Goal: Task Accomplishment & Management: Complete application form

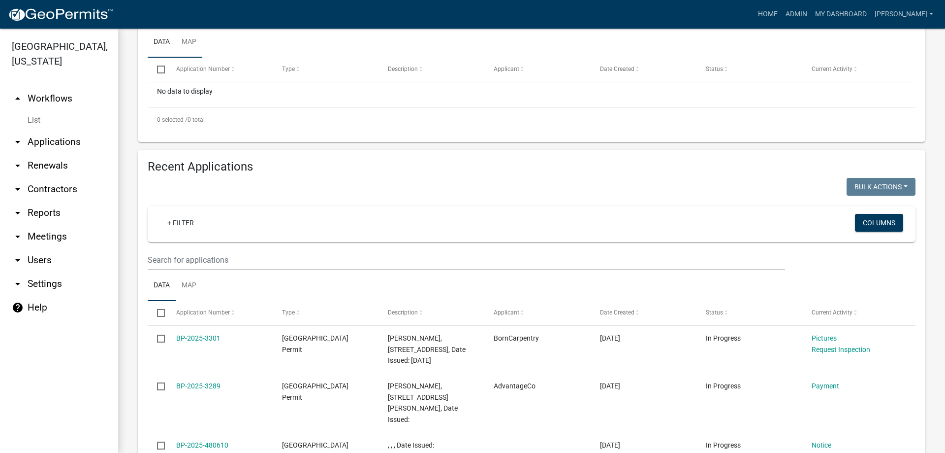
scroll to position [246, 0]
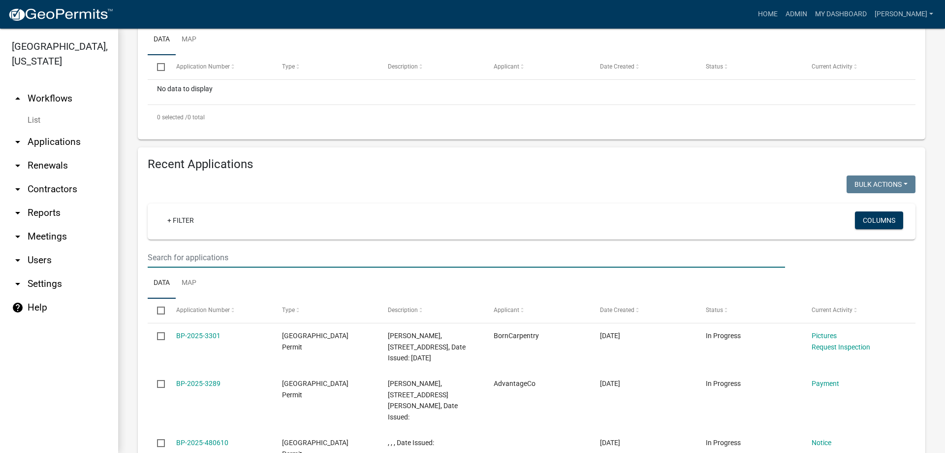
click at [195, 255] on input "text" at bounding box center [467, 257] width 638 height 20
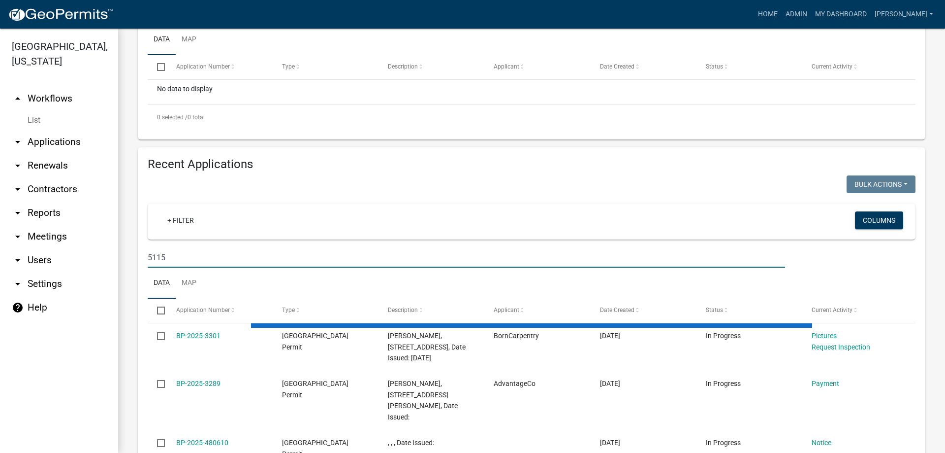
scroll to position [222, 0]
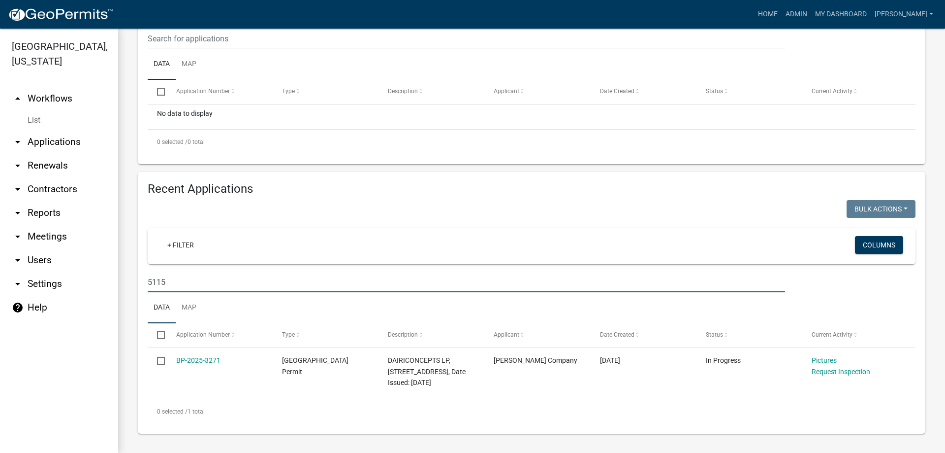
drag, startPoint x: 185, startPoint y: 284, endPoint x: 104, endPoint y: 272, distance: 81.1
click at [104, 272] on div "[GEOGRAPHIC_DATA], [US_STATE] arrow_drop_up Workflows List arrow_drop_down Appl…" at bounding box center [472, 241] width 945 height 424
type input "3262"
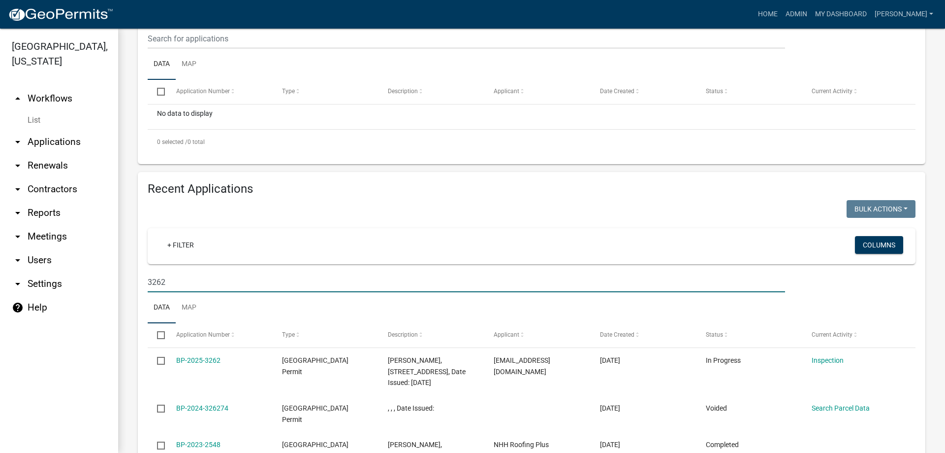
scroll to position [246, 0]
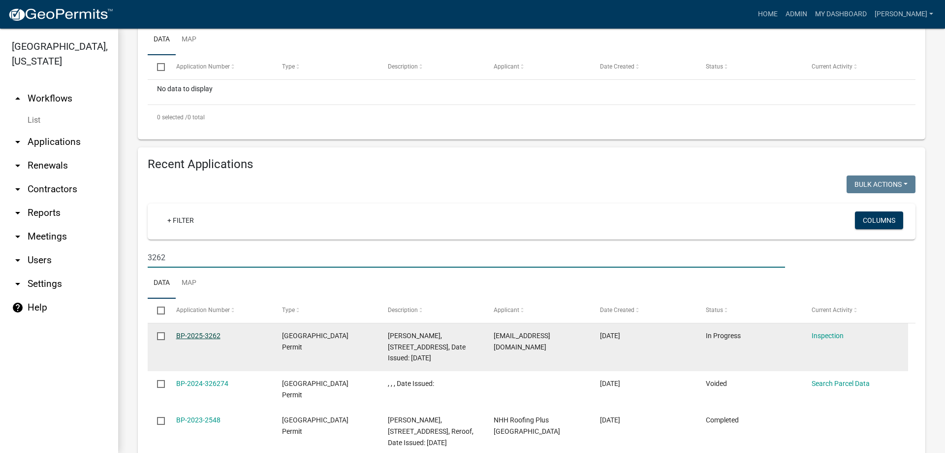
click at [210, 336] on link "BP-2025-3262" at bounding box center [198, 335] width 44 height 8
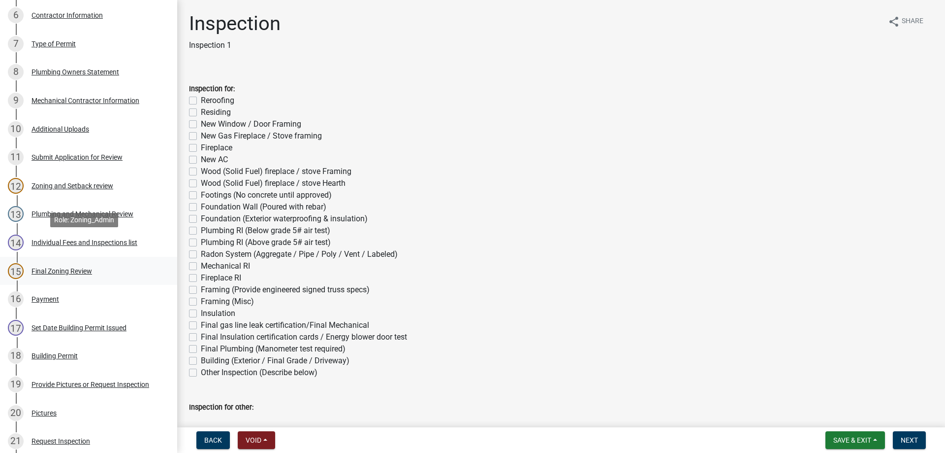
scroll to position [345, 0]
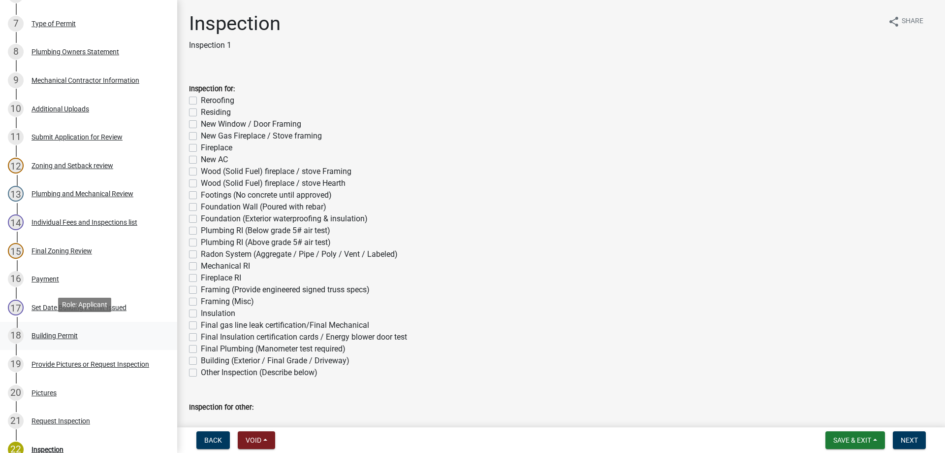
click at [60, 332] on div "Building Permit" at bounding box center [55, 335] width 46 height 7
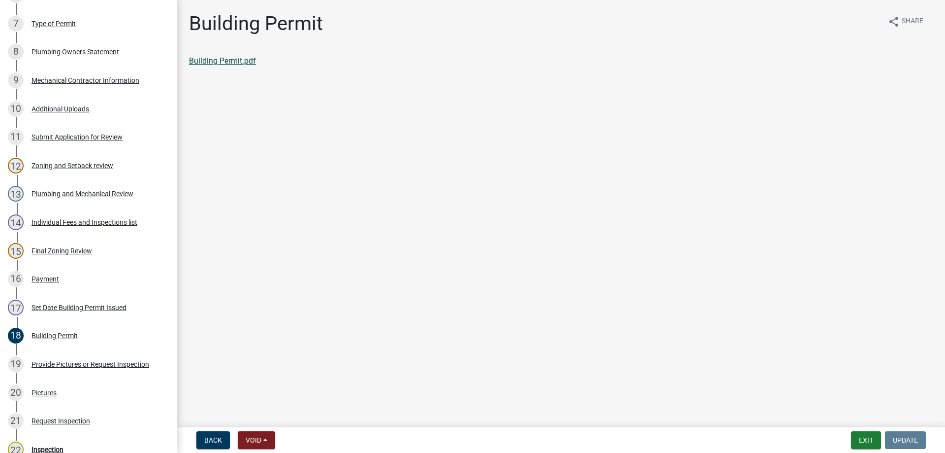
click at [235, 59] on link "Building Permit.pdf" at bounding box center [222, 60] width 67 height 9
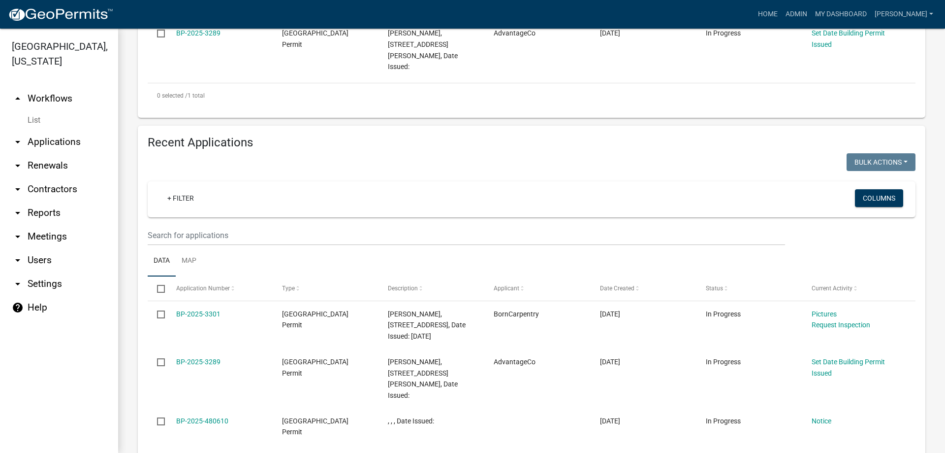
scroll to position [345, 0]
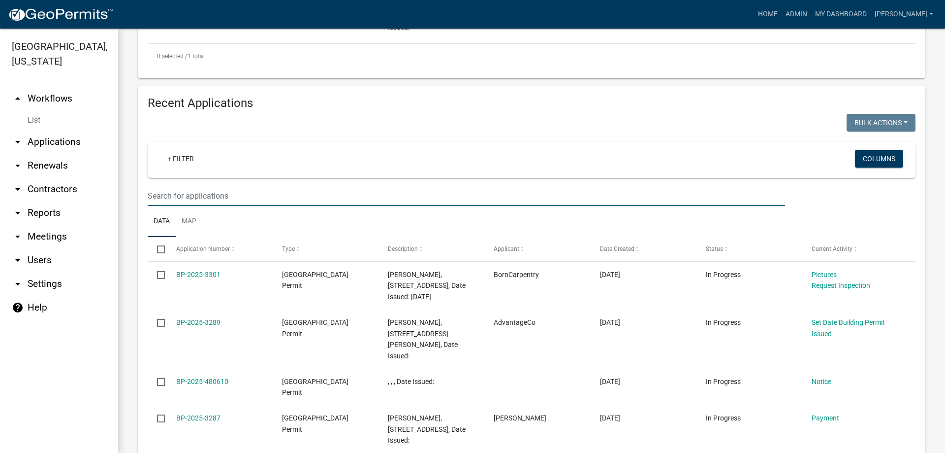
click at [184, 186] on input "text" at bounding box center [467, 196] width 638 height 20
type input "3223"
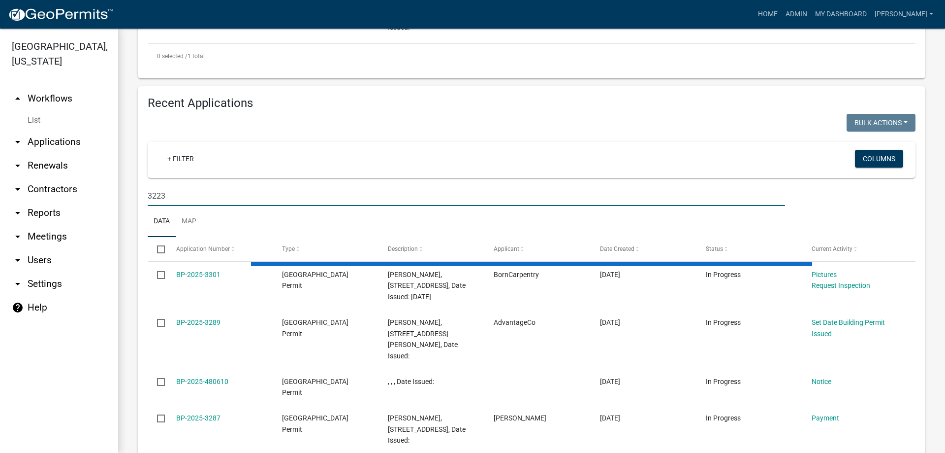
scroll to position [285, 0]
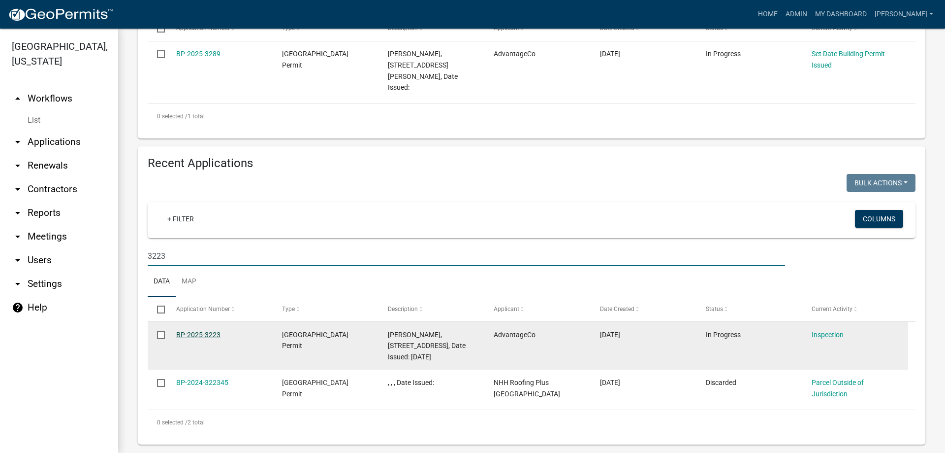
click at [198, 330] on link "BP-2025-3223" at bounding box center [198, 334] width 44 height 8
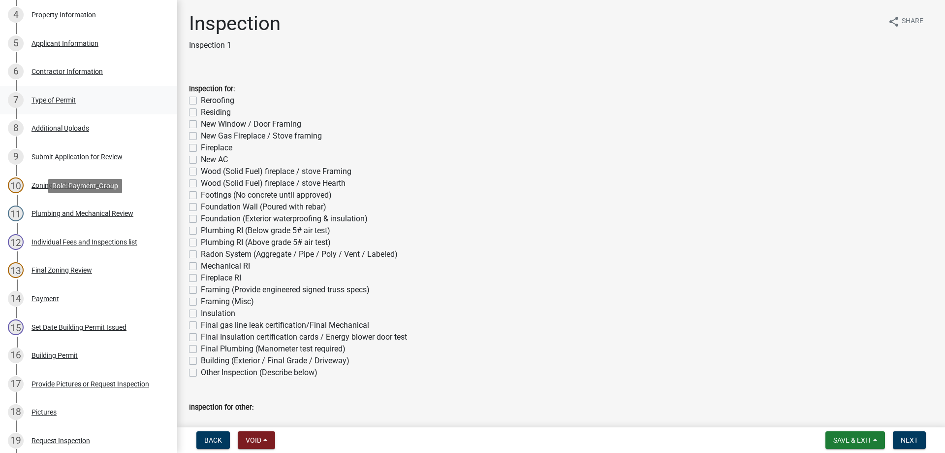
scroll to position [295, 0]
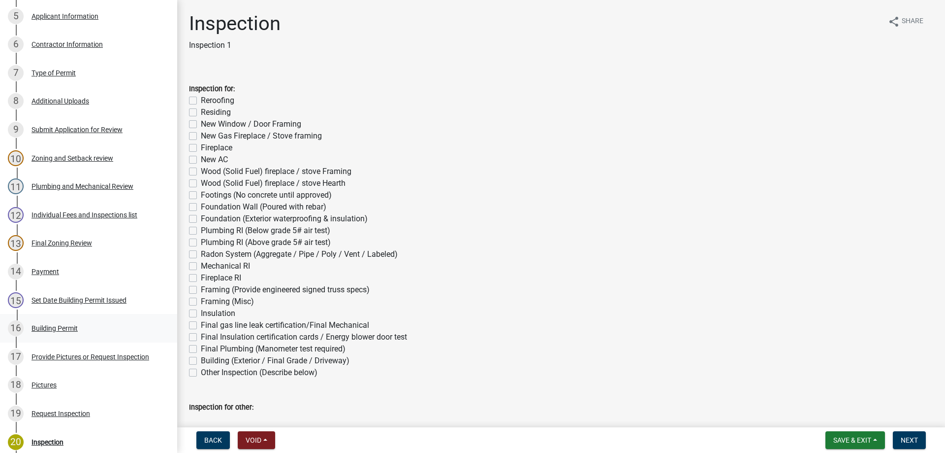
click at [62, 326] on div "Building Permit" at bounding box center [55, 328] width 46 height 7
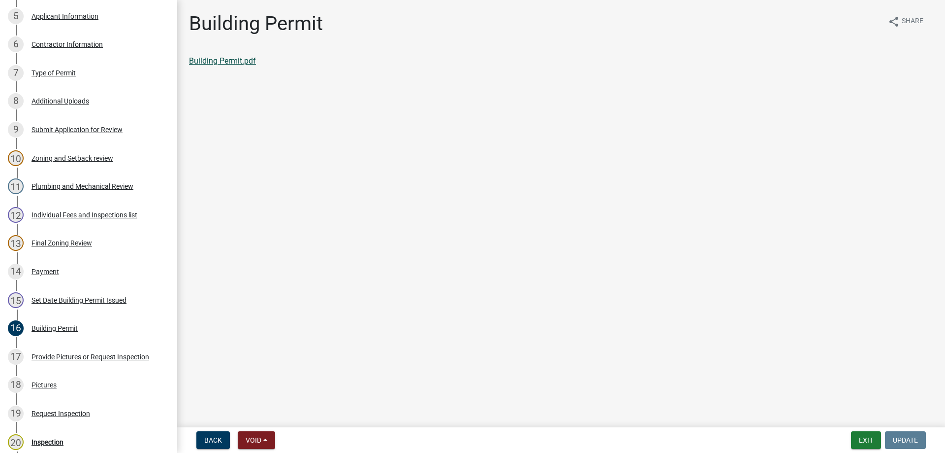
click at [215, 61] on link "Building Permit.pdf" at bounding box center [222, 60] width 67 height 9
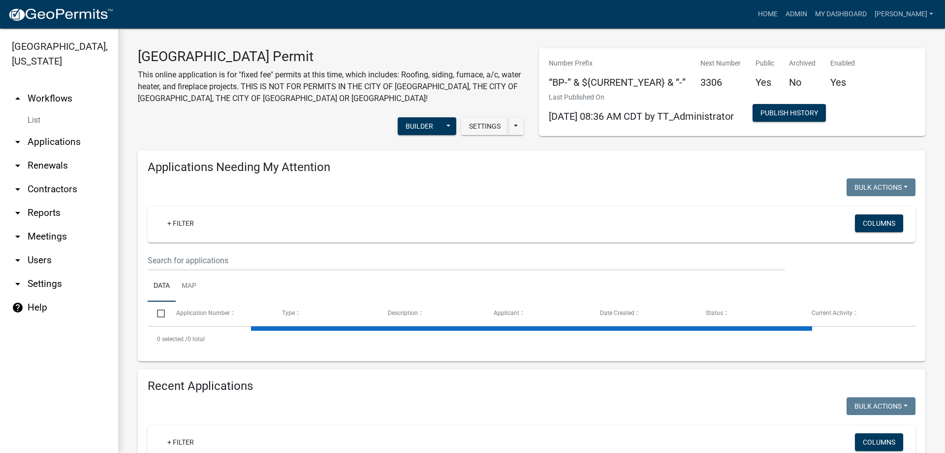
scroll to position [148, 0]
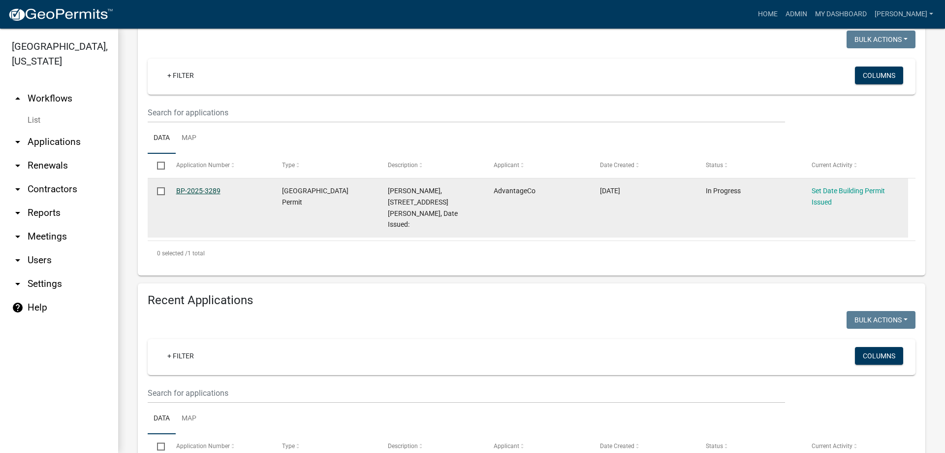
click at [197, 190] on link "BP-2025-3289" at bounding box center [198, 191] width 44 height 8
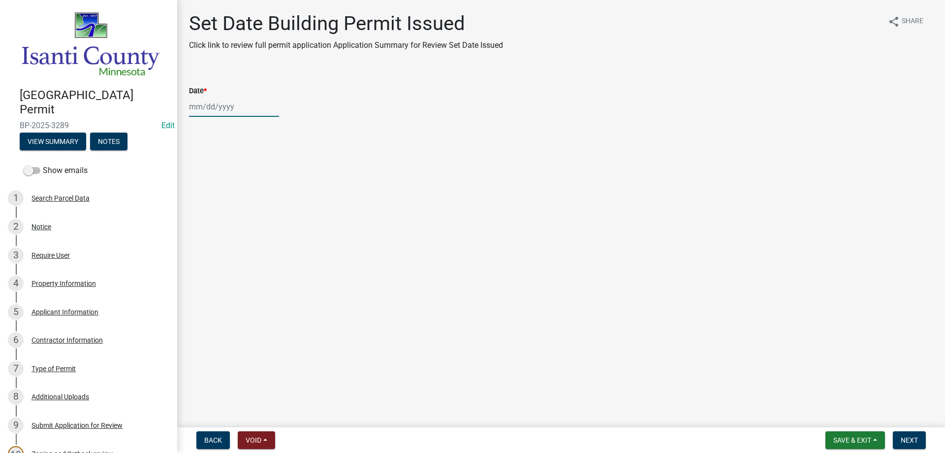
click at [197, 105] on div at bounding box center [234, 107] width 90 height 20
select select "9"
select select "2025"
click at [261, 192] on div "19" at bounding box center [262, 191] width 16 height 16
type input "[DATE]"
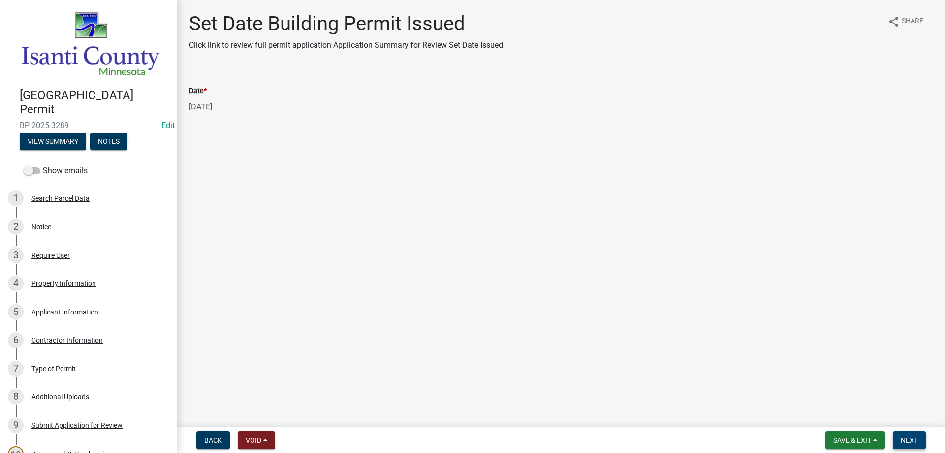
click at [903, 440] on span "Next" at bounding box center [909, 440] width 17 height 8
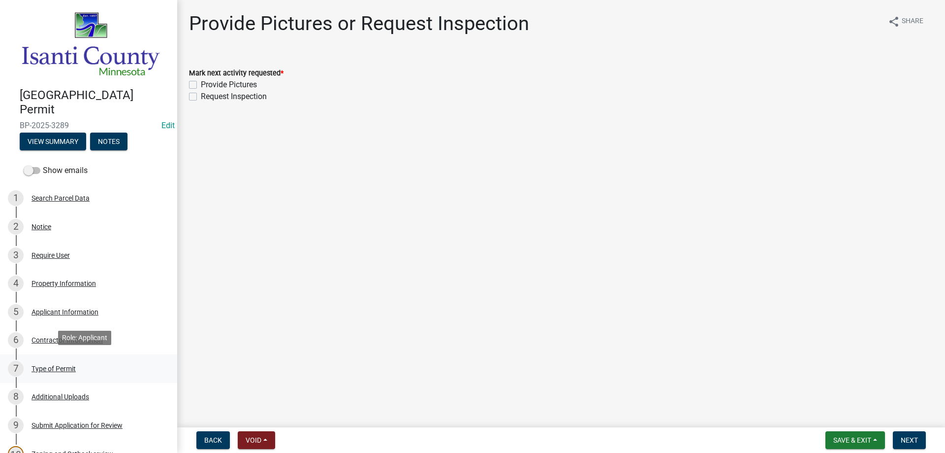
click at [51, 368] on div "Type of Permit" at bounding box center [54, 368] width 44 height 7
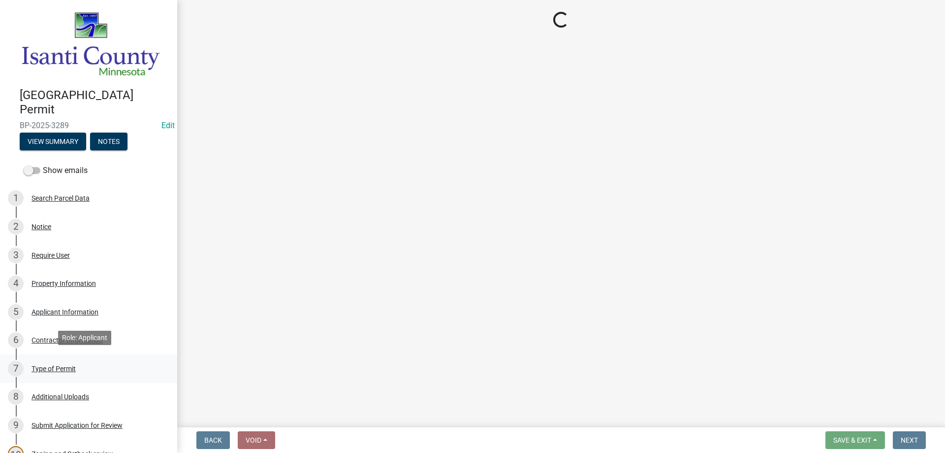
select select "eb4da8a3-282e-4d3e-a231-485219132635"
select select "0ece82dd-c883-4950-aa67-9a99a4f1235b"
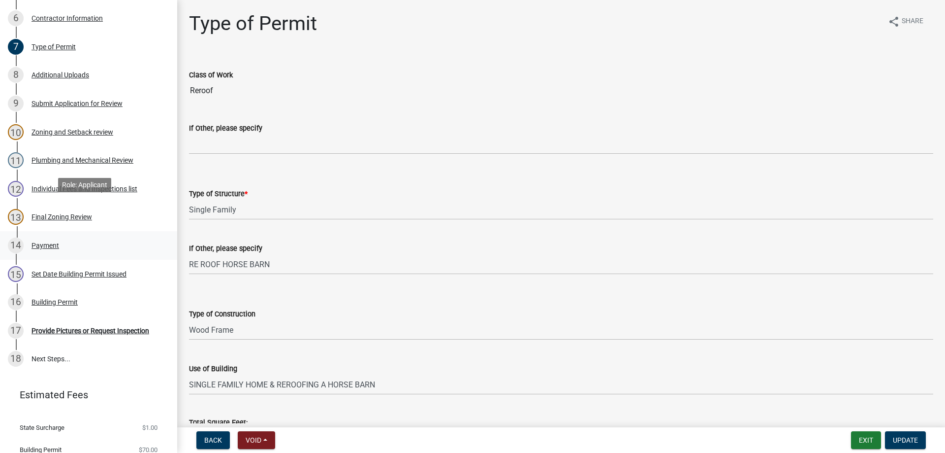
scroll to position [352, 0]
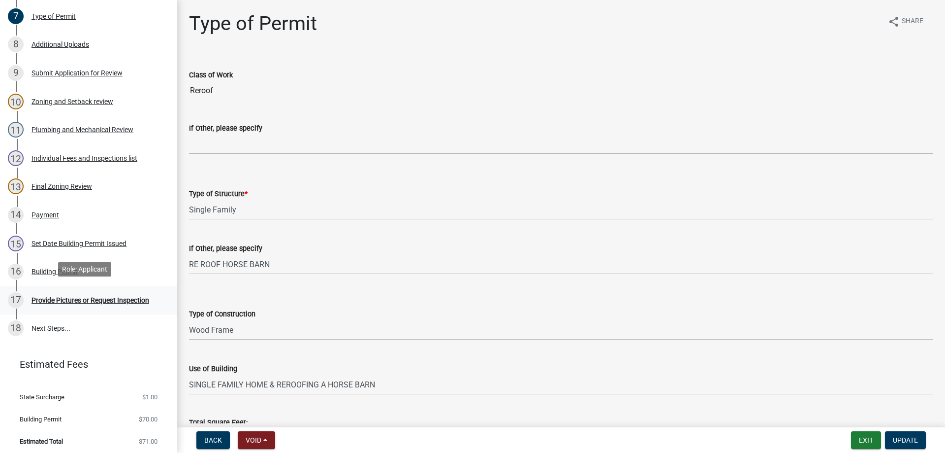
click at [68, 296] on div "Provide Pictures or Request Inspection" at bounding box center [91, 299] width 118 height 7
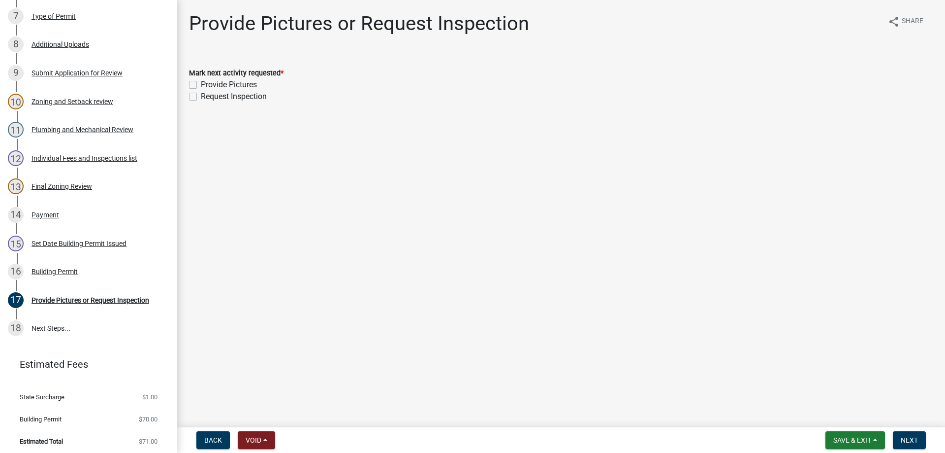
click at [201, 84] on label "Provide Pictures" at bounding box center [229, 85] width 56 height 12
click at [201, 84] on input "Provide Pictures" at bounding box center [204, 82] width 6 height 6
checkbox input "true"
click at [201, 98] on label "Request Inspection" at bounding box center [234, 97] width 66 height 12
click at [201, 97] on input "Request Inspection" at bounding box center [204, 94] width 6 height 6
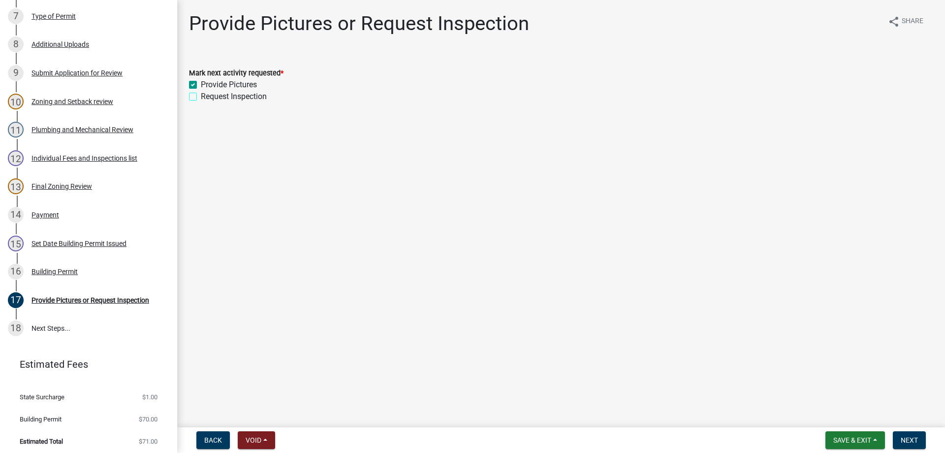
checkbox input "true"
click at [912, 439] on span "Next" at bounding box center [909, 440] width 17 height 8
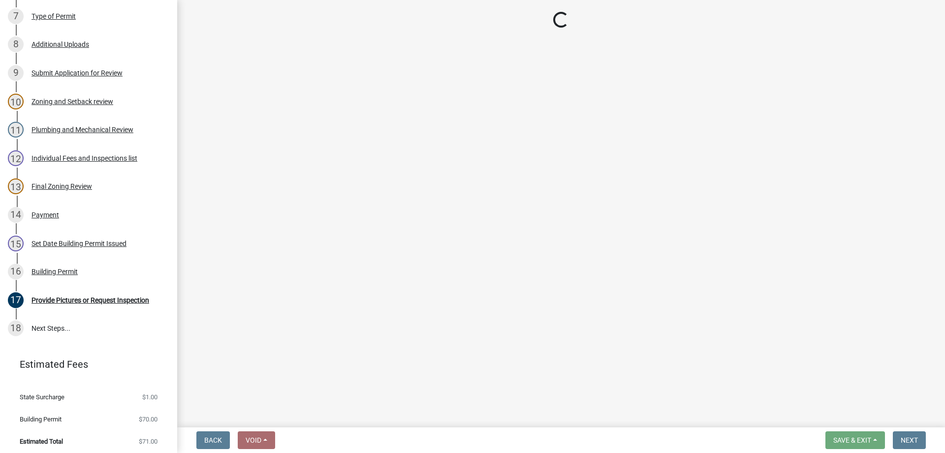
scroll to position [437, 0]
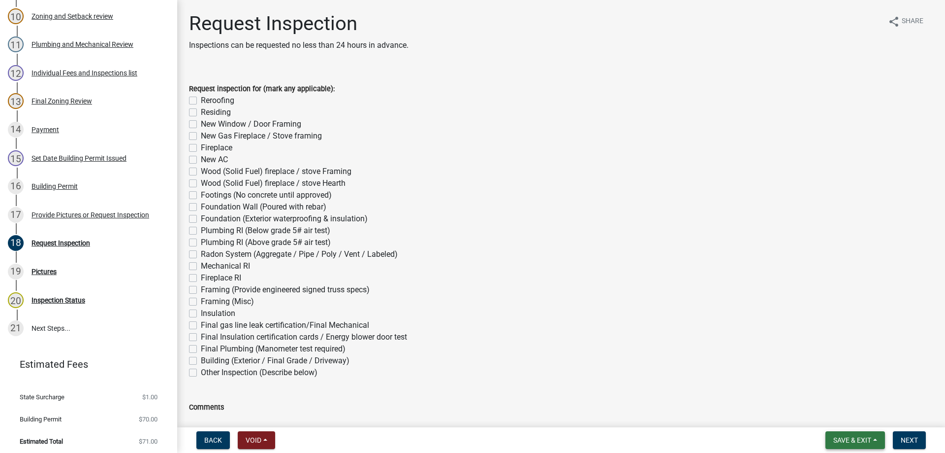
click at [856, 436] on span "Save & Exit" at bounding box center [853, 440] width 38 height 8
click at [839, 415] on button "Save & Exit" at bounding box center [846, 414] width 79 height 24
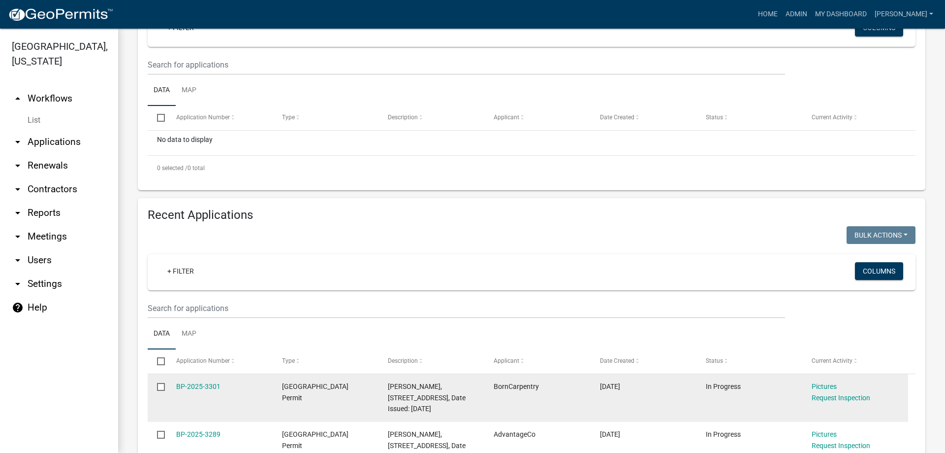
scroll to position [197, 0]
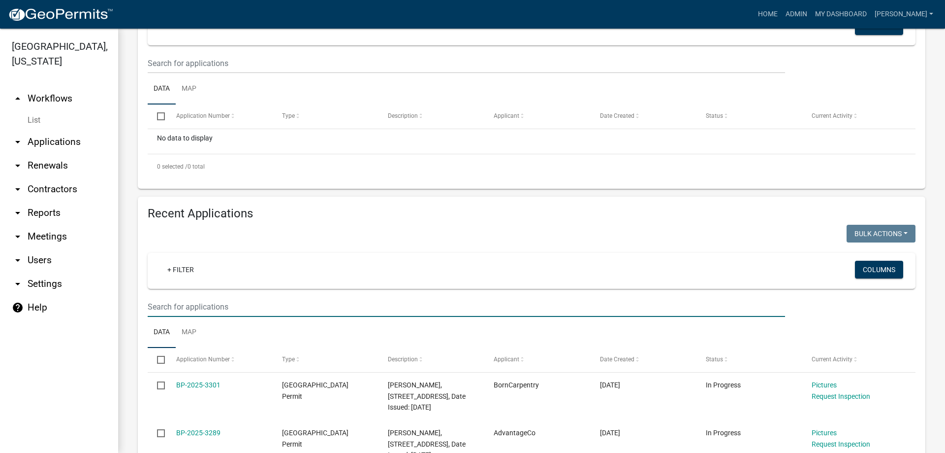
click at [181, 308] on input "text" at bounding box center [467, 306] width 638 height 20
type input "25849"
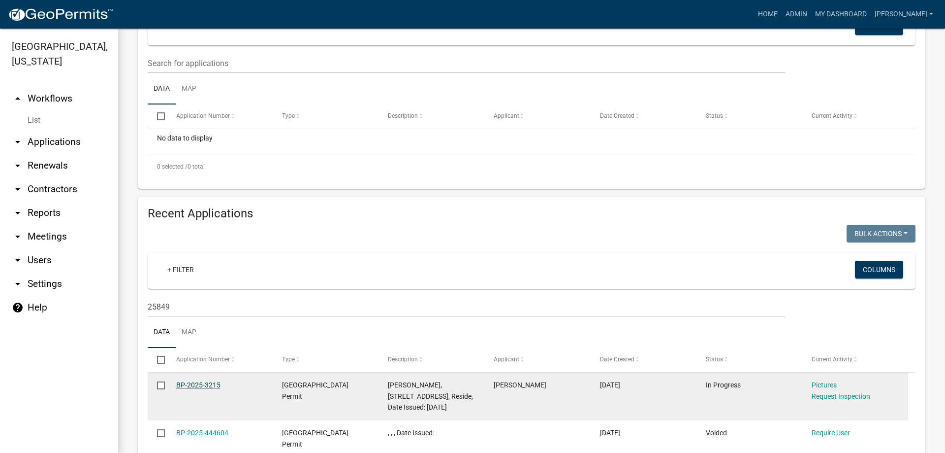
click at [196, 388] on link "BP-2025-3215" at bounding box center [198, 385] width 44 height 8
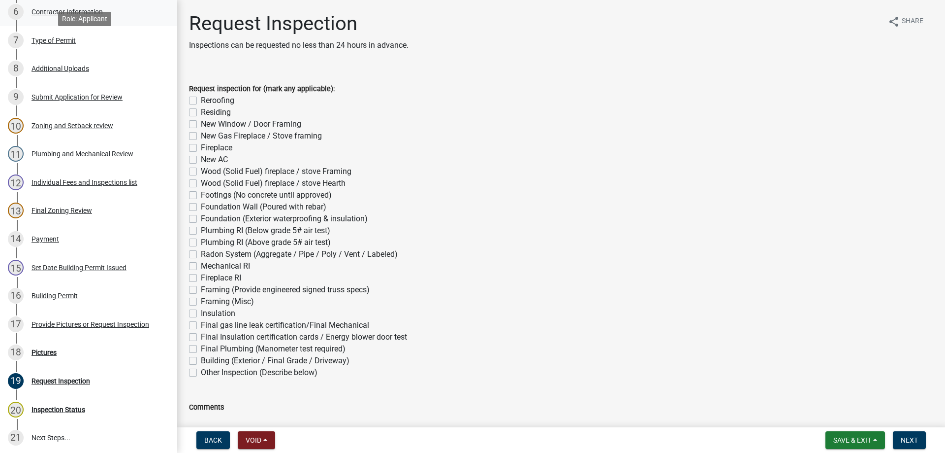
scroll to position [345, 0]
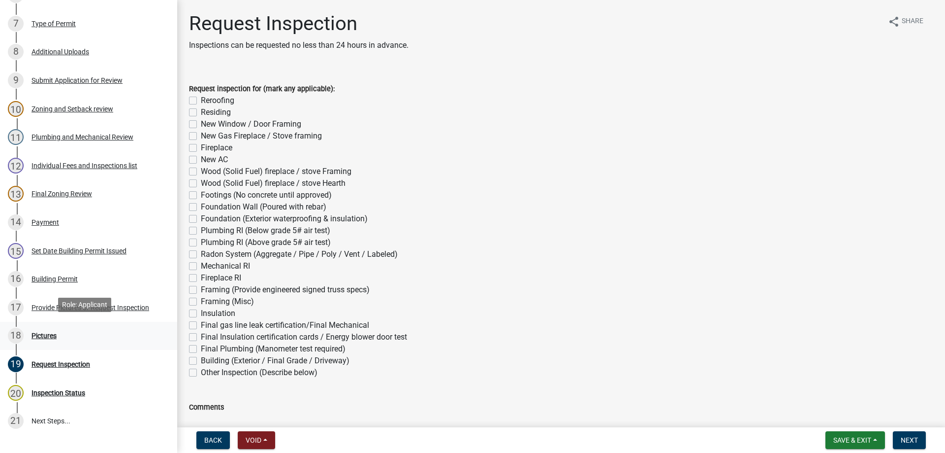
click at [49, 332] on div "Pictures" at bounding box center [44, 335] width 25 height 7
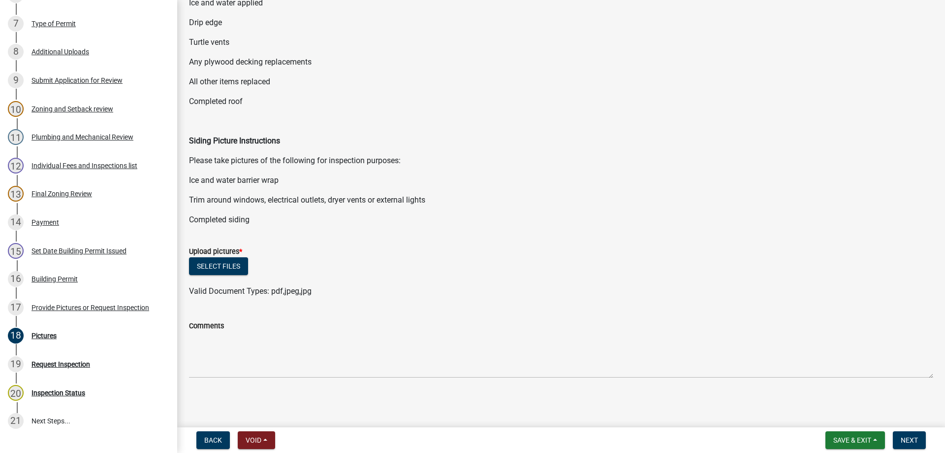
scroll to position [176, 0]
click at [220, 266] on button "Select files" at bounding box center [218, 265] width 59 height 18
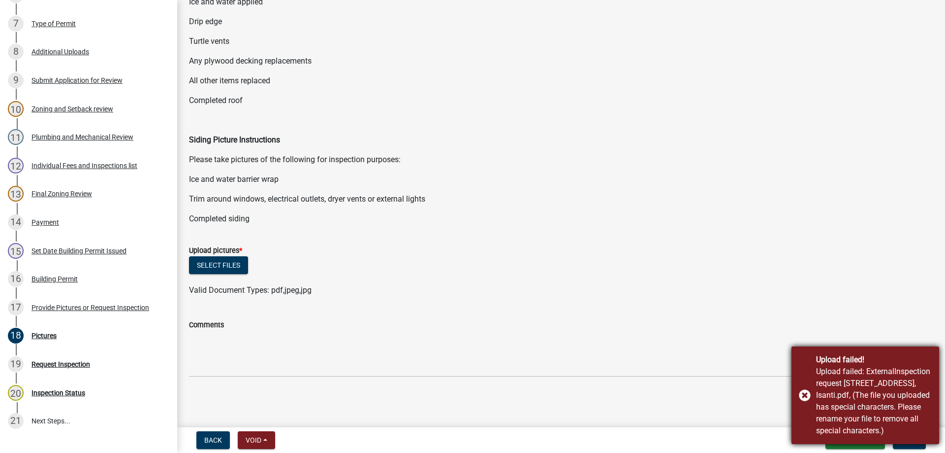
click at [805, 397] on div "Upload failed! Upload failed: ExternalInspection request [STREET_ADDRESS], Isan…" at bounding box center [866, 395] width 148 height 98
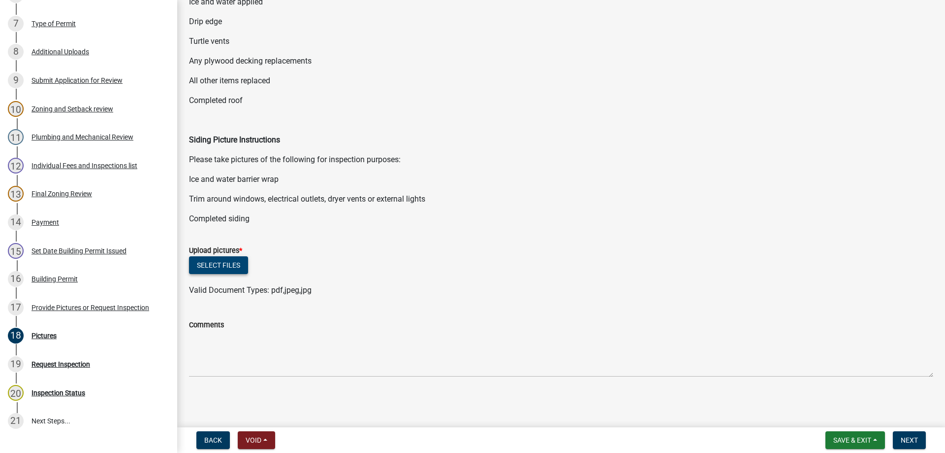
click at [229, 263] on button "Select files" at bounding box center [218, 265] width 59 height 18
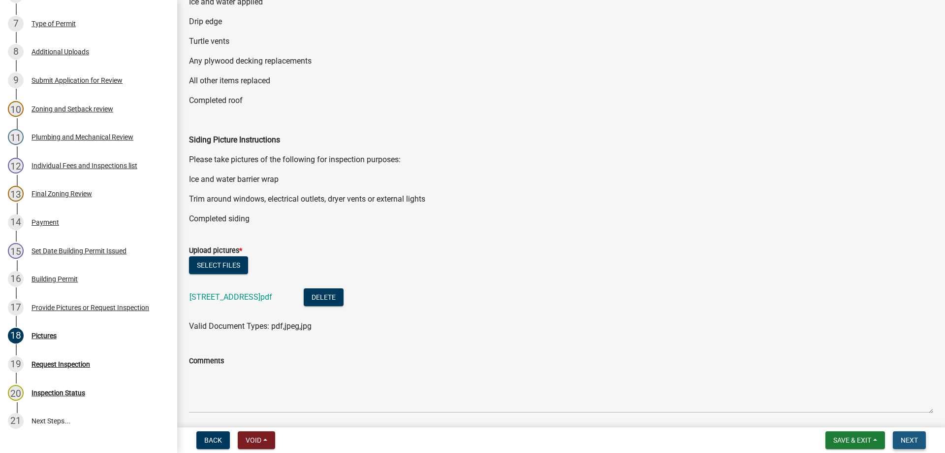
click at [902, 438] on span "Next" at bounding box center [909, 440] width 17 height 8
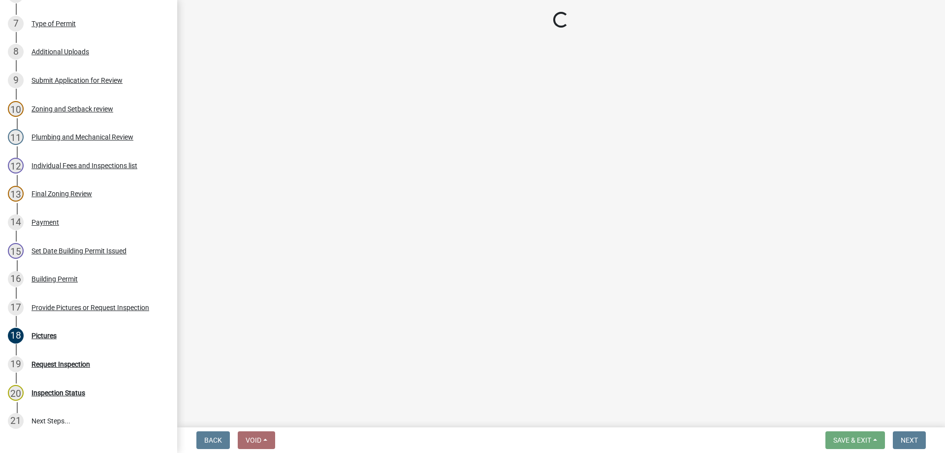
scroll to position [317, 0]
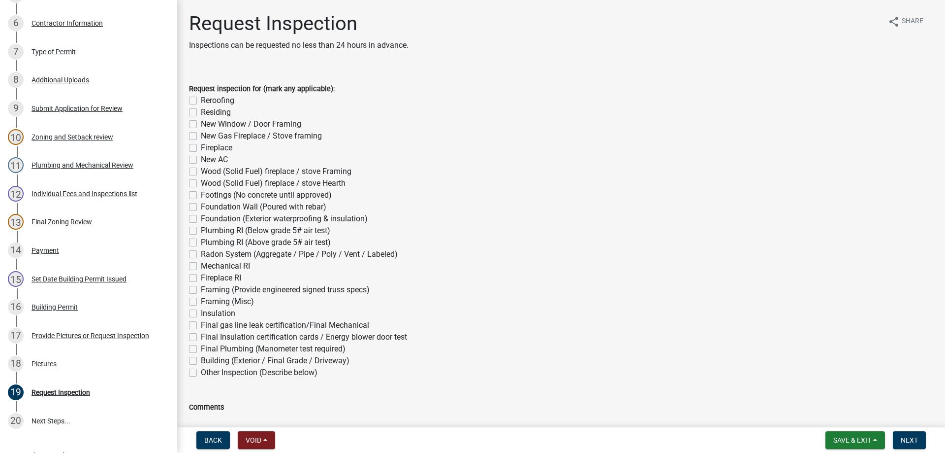
click at [201, 112] on label "Residing" at bounding box center [216, 112] width 30 height 12
click at [201, 112] on input "Residing" at bounding box center [204, 109] width 6 height 6
checkbox input "true"
checkbox input "false"
checkbox input "true"
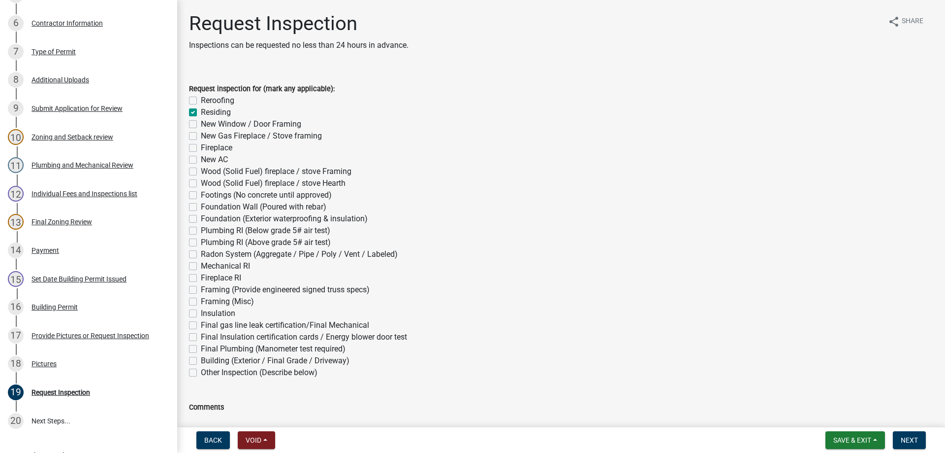
checkbox input "false"
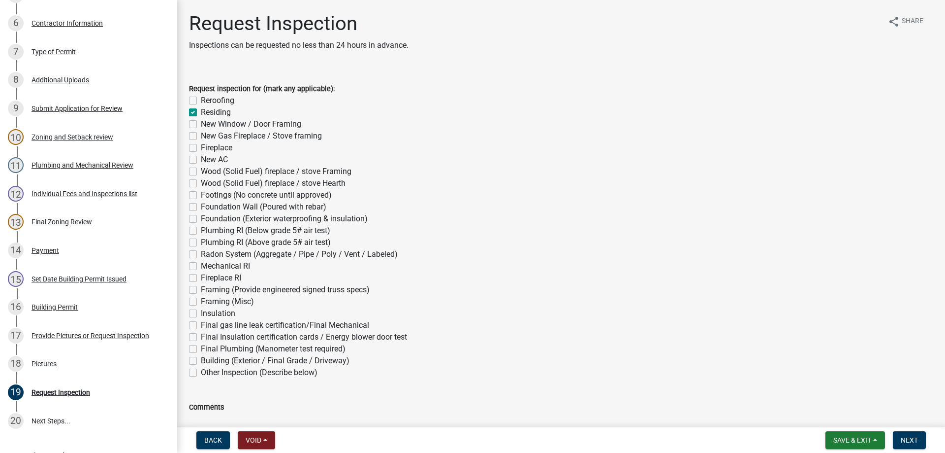
checkbox input "false"
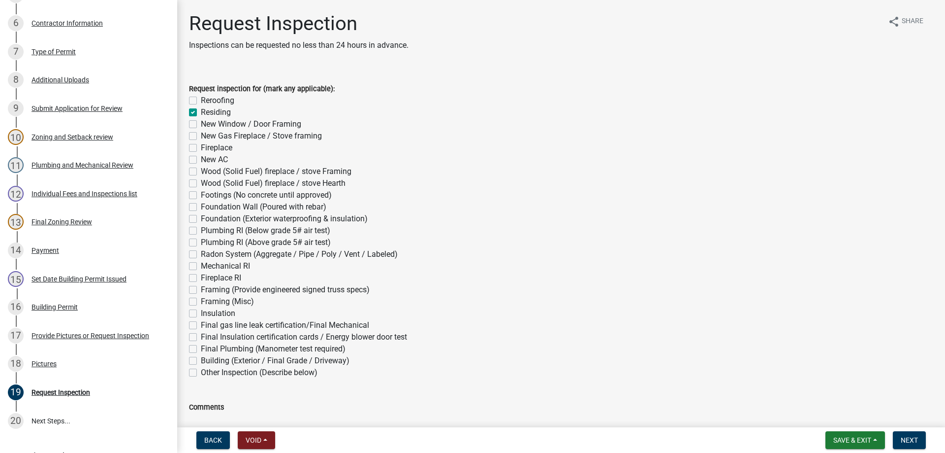
checkbox input "false"
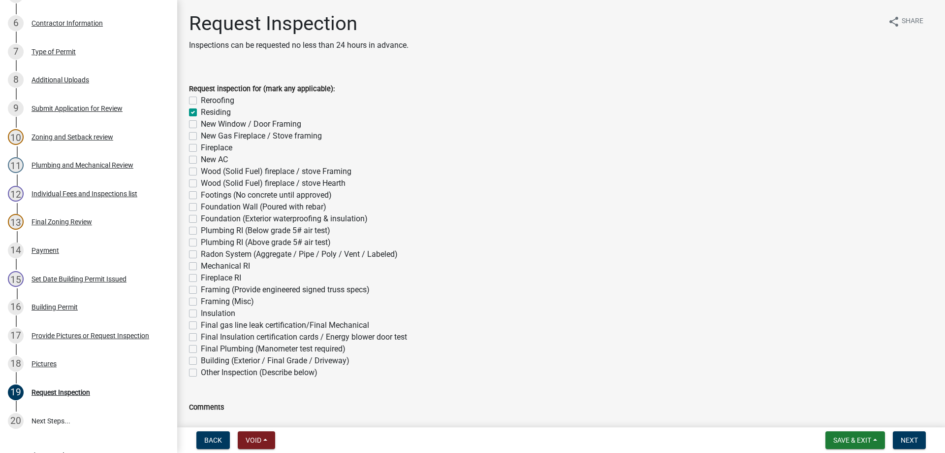
checkbox input "false"
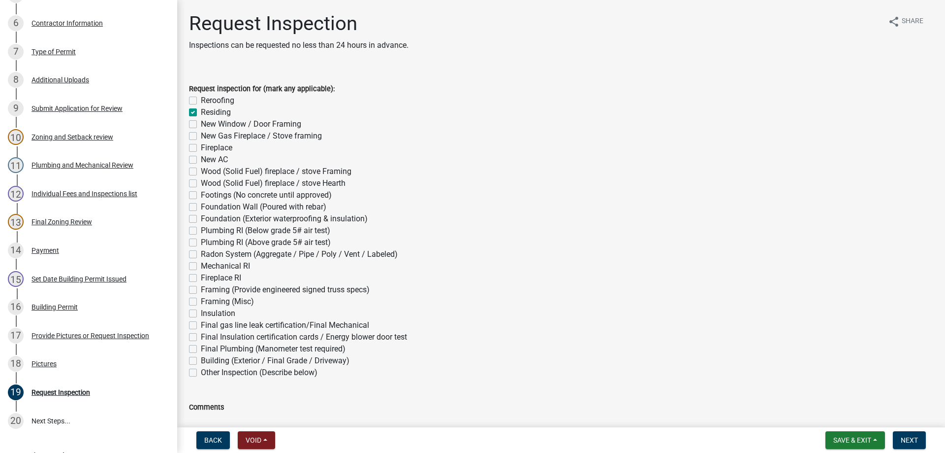
checkbox input "false"
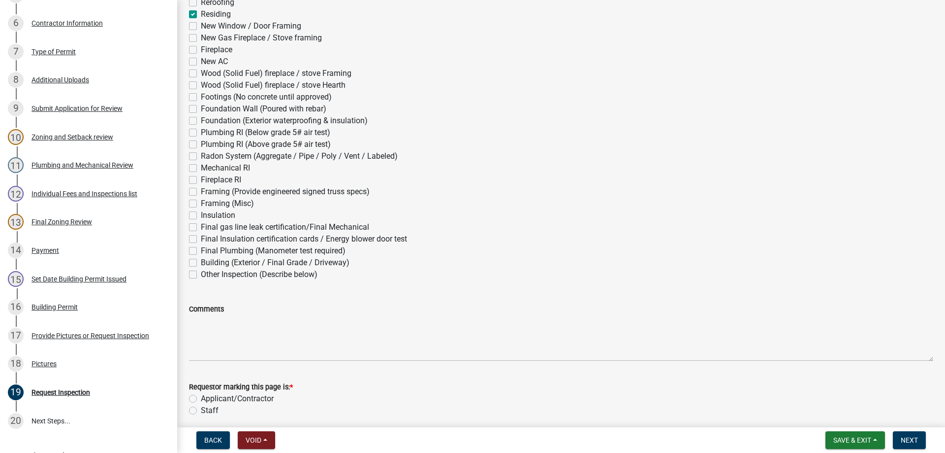
scroll to position [98, 0]
click at [201, 410] on label "Staff" at bounding box center [210, 410] width 18 height 12
click at [201, 410] on input "Staff" at bounding box center [204, 407] width 6 height 6
radio input "true"
click at [845, 443] on span "Save & Exit" at bounding box center [853, 440] width 38 height 8
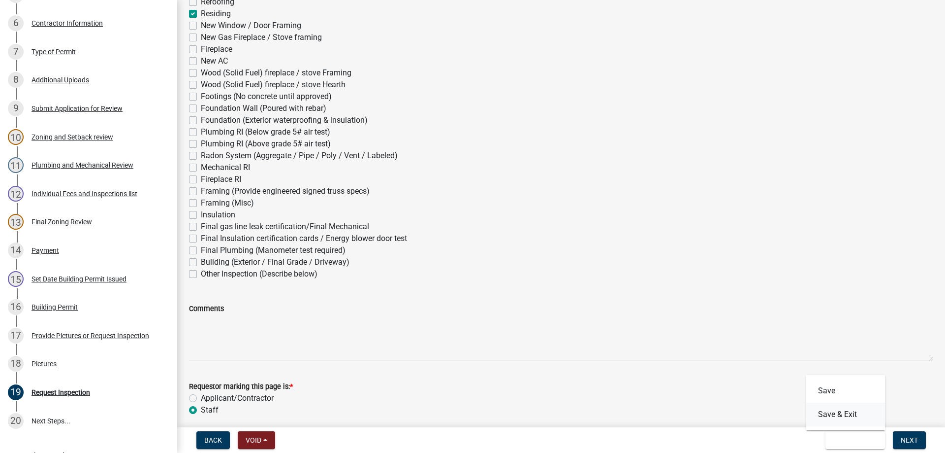
click at [850, 416] on button "Save & Exit" at bounding box center [846, 414] width 79 height 24
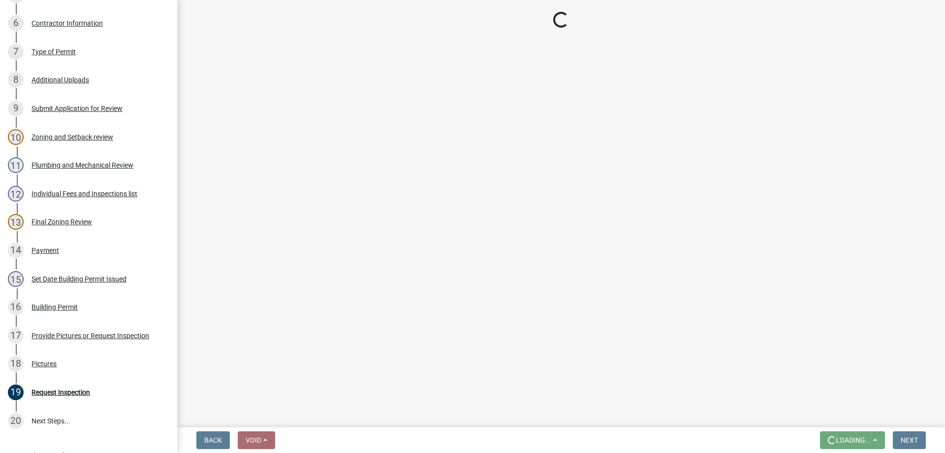
scroll to position [0, 0]
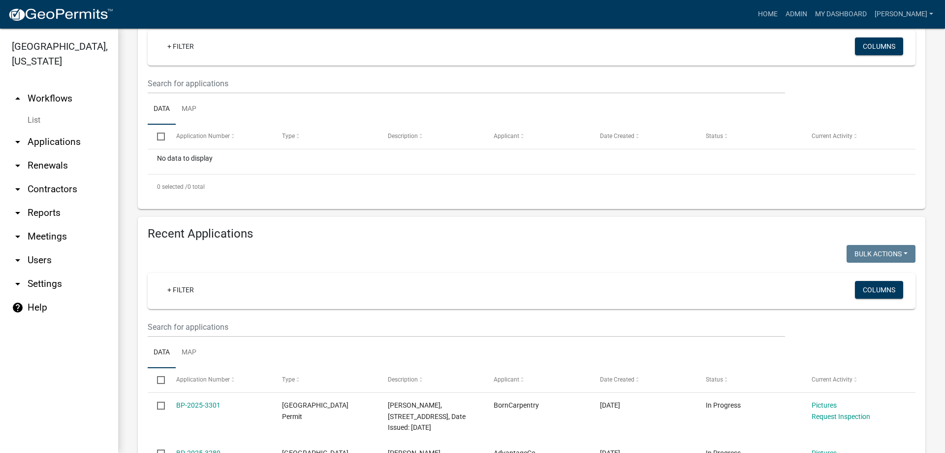
scroll to position [197, 0]
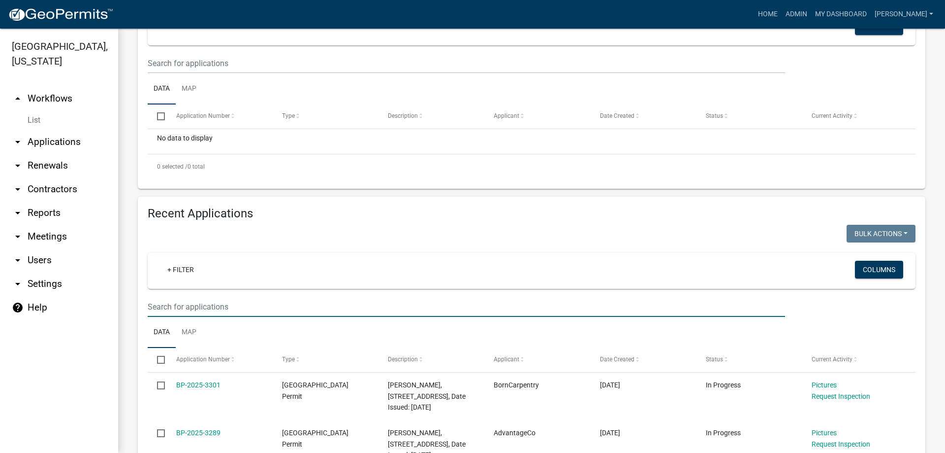
click at [178, 301] on input "text" at bounding box center [467, 306] width 638 height 20
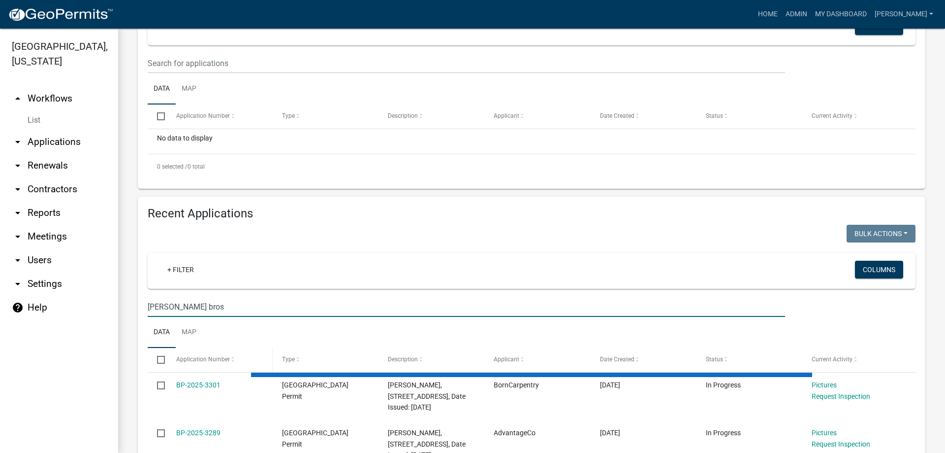
scroll to position [195, 0]
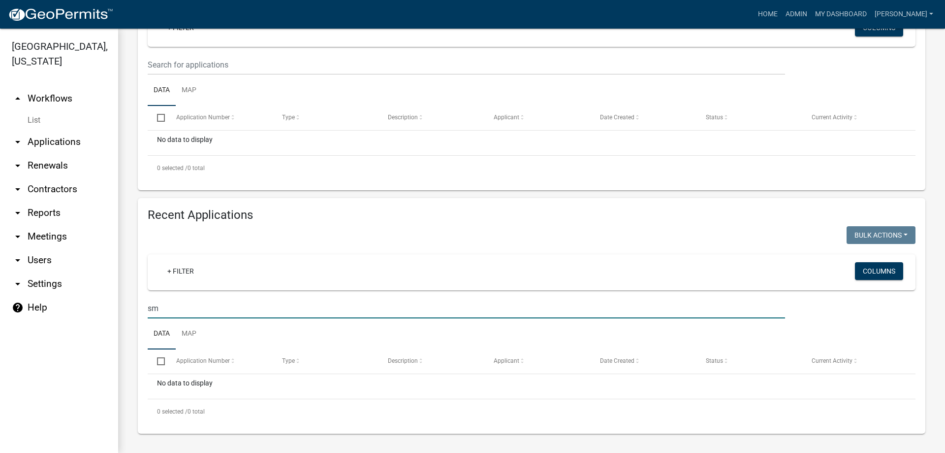
type input "s"
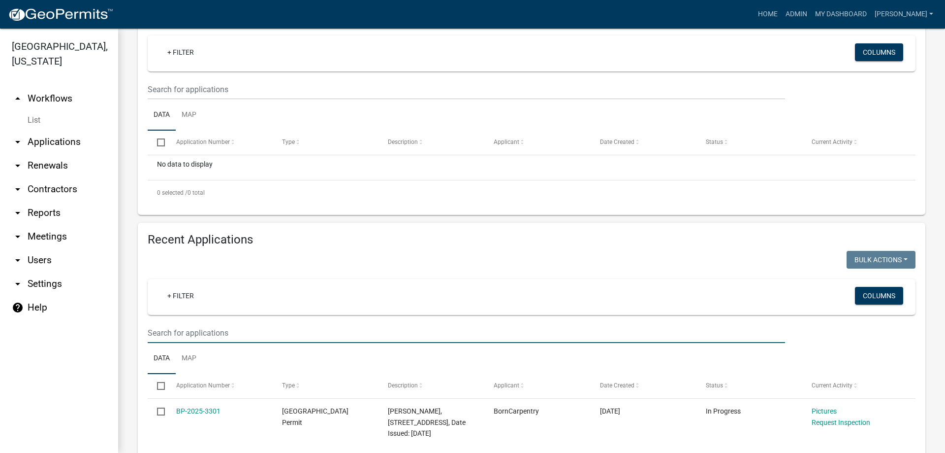
scroll to position [197, 0]
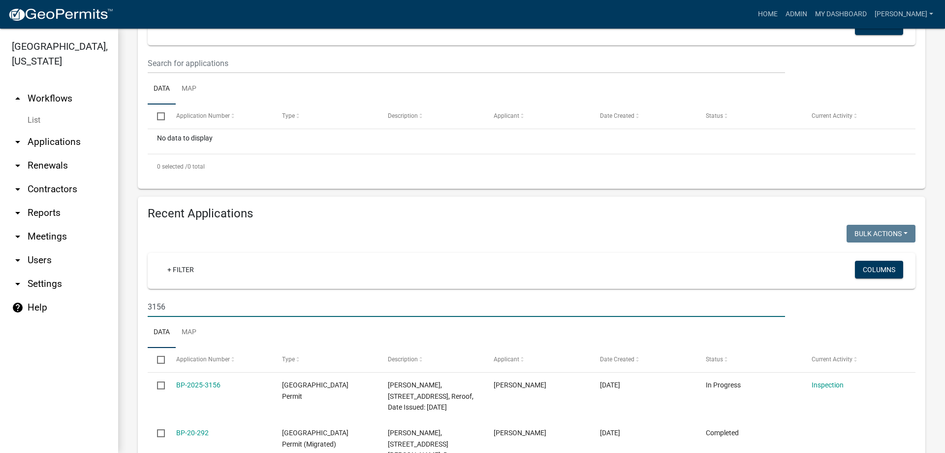
drag, startPoint x: 164, startPoint y: 305, endPoint x: 134, endPoint y: 306, distance: 30.1
click at [134, 306] on div "Recent Applications Bulk Actions Void Expire Lock Withdraw + Filter Columns 315…" at bounding box center [531, 356] width 803 height 321
type input "1532"
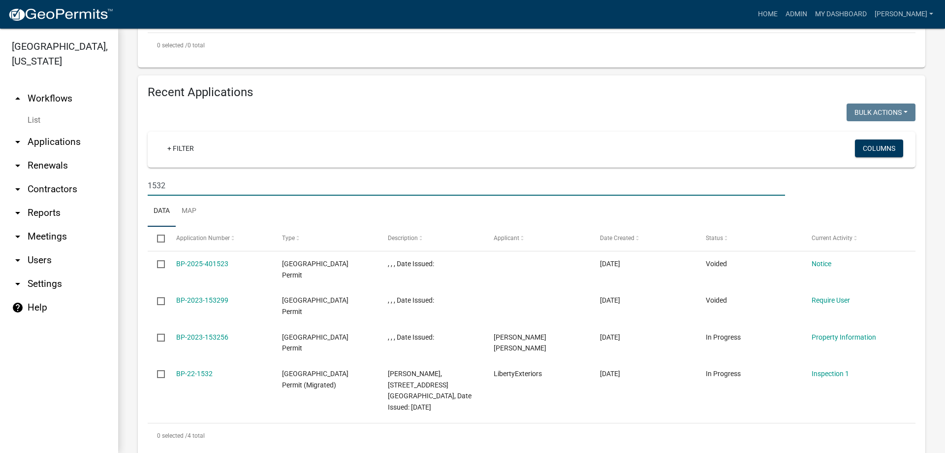
scroll to position [331, 0]
